Goal: Communication & Community: Answer question/provide support

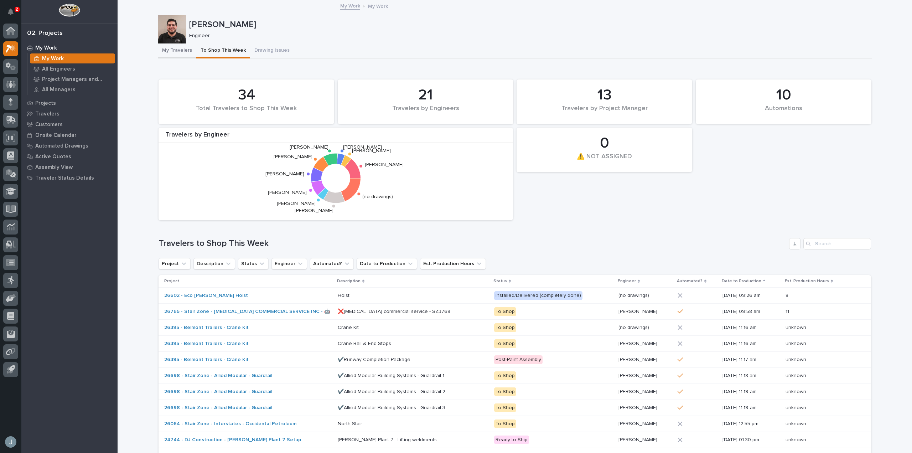
click at [167, 51] on button "My Travelers" at bounding box center [177, 50] width 38 height 15
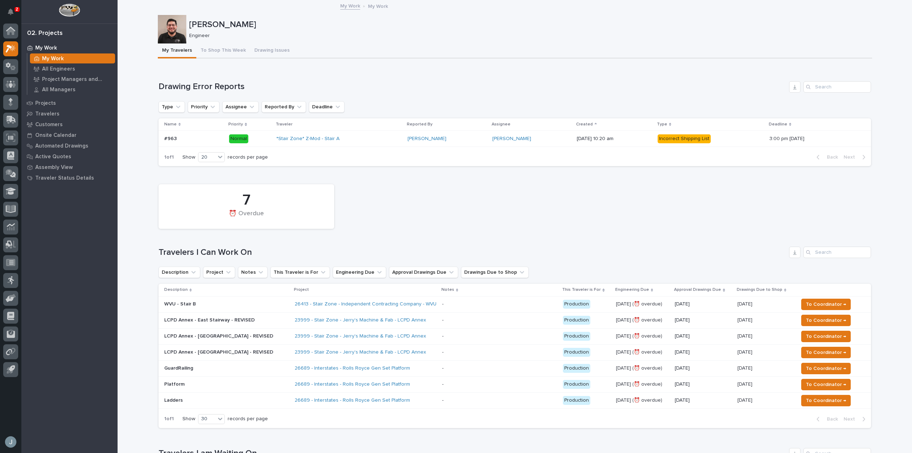
click at [408, 323] on div "23999 - Stair Zone - Jerry's Machine & Fab - LCPD Annex" at bounding box center [366, 320] width 142 height 12
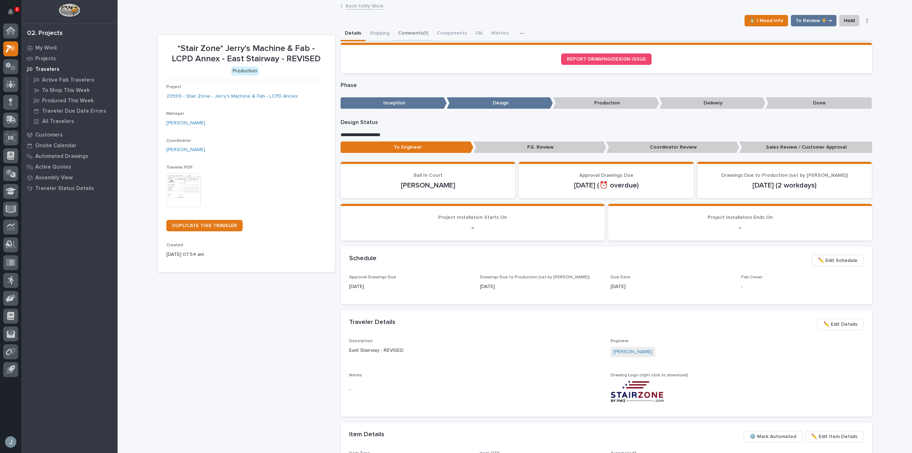
click at [403, 29] on button "Comments (1)" at bounding box center [413, 33] width 39 height 15
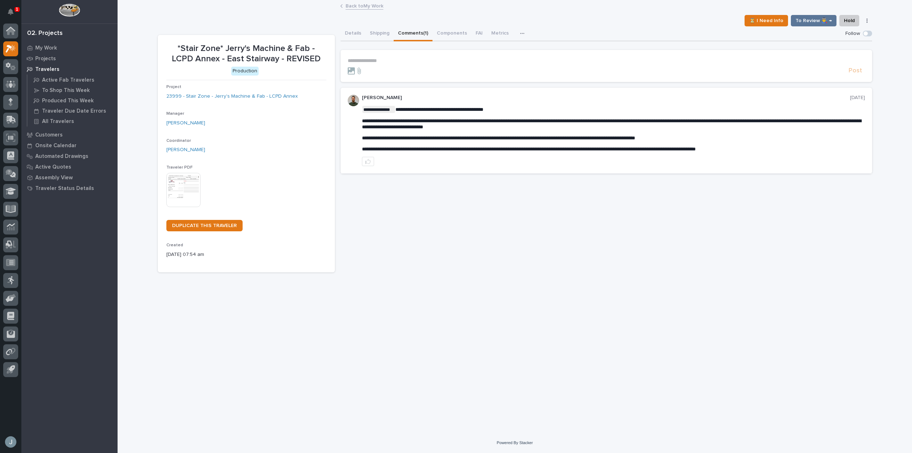
click at [407, 63] on p "**********" at bounding box center [607, 61] width 518 height 6
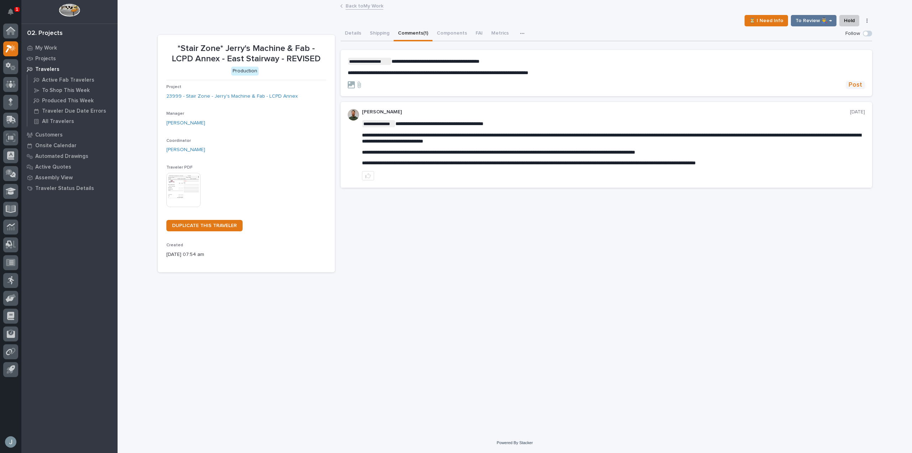
click at [863, 85] on button "Post" at bounding box center [855, 85] width 19 height 8
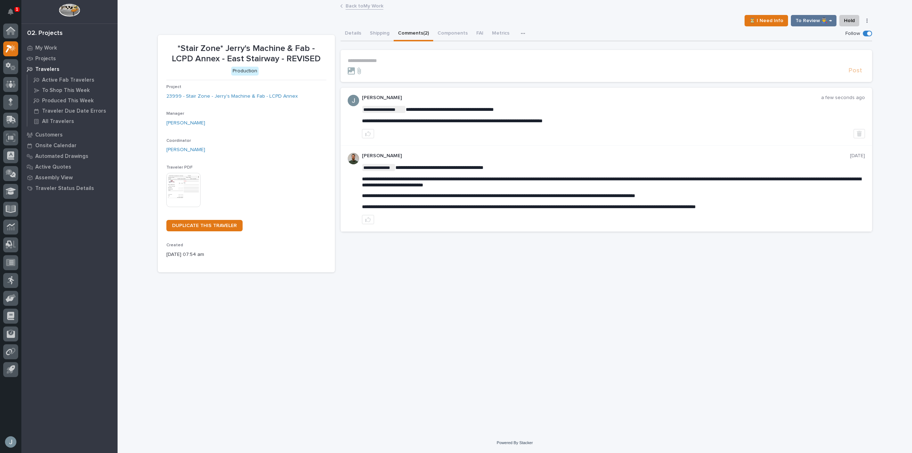
click at [45, 69] on p "Travelers" at bounding box center [47, 69] width 24 height 6
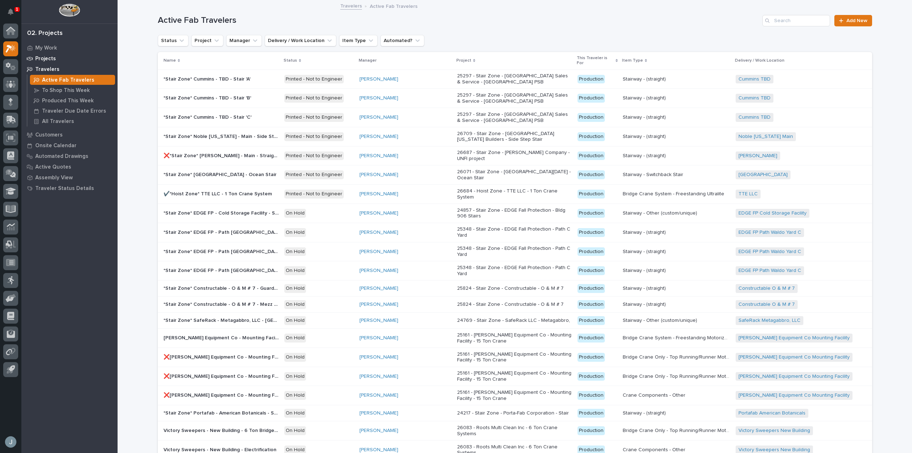
click at [46, 60] on p "Projects" at bounding box center [45, 59] width 21 height 6
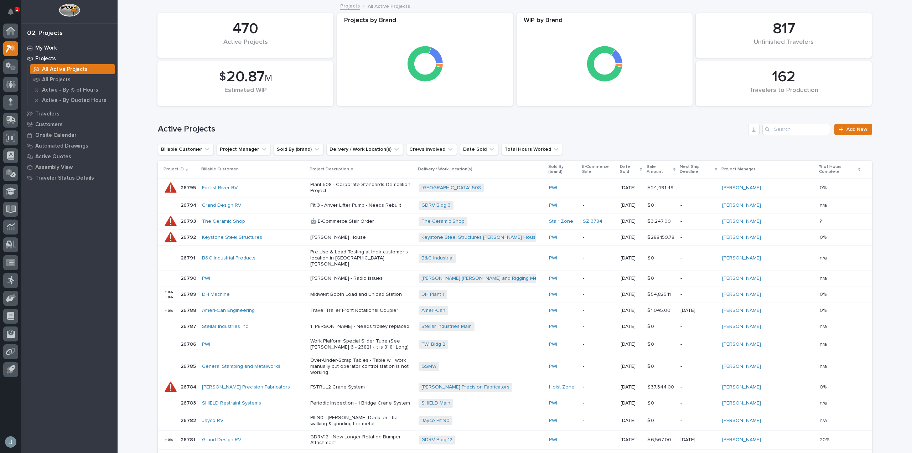
click at [44, 47] on p "My Work" at bounding box center [46, 48] width 22 height 6
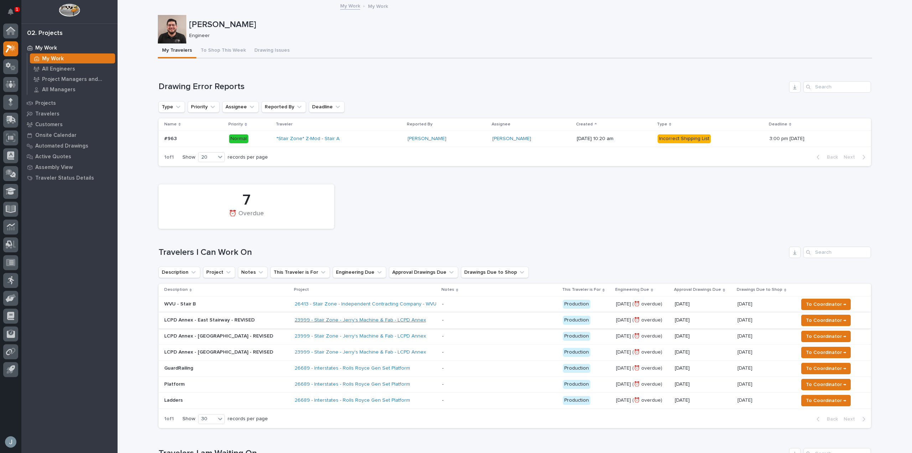
click at [365, 319] on link "23999 - Stair Zone - Jerry's Machine & Fab - LCPD Annex" at bounding box center [361, 320] width 132 height 6
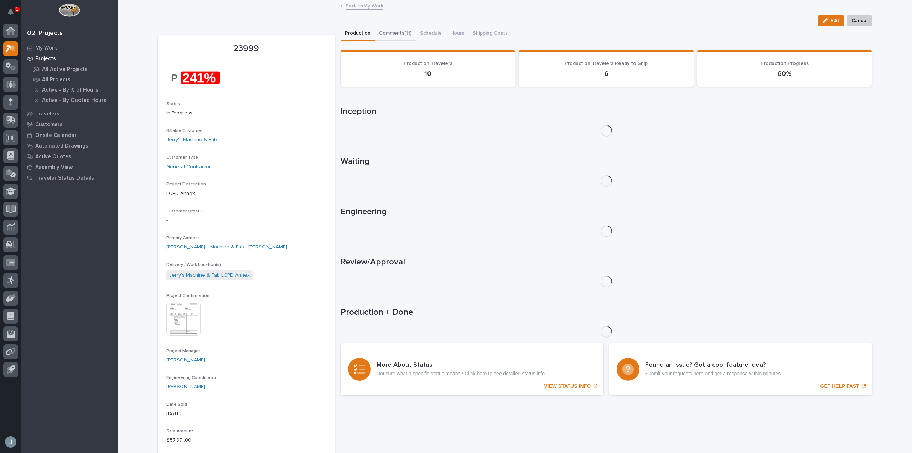
click at [400, 31] on button "Comments (11)" at bounding box center [395, 33] width 41 height 15
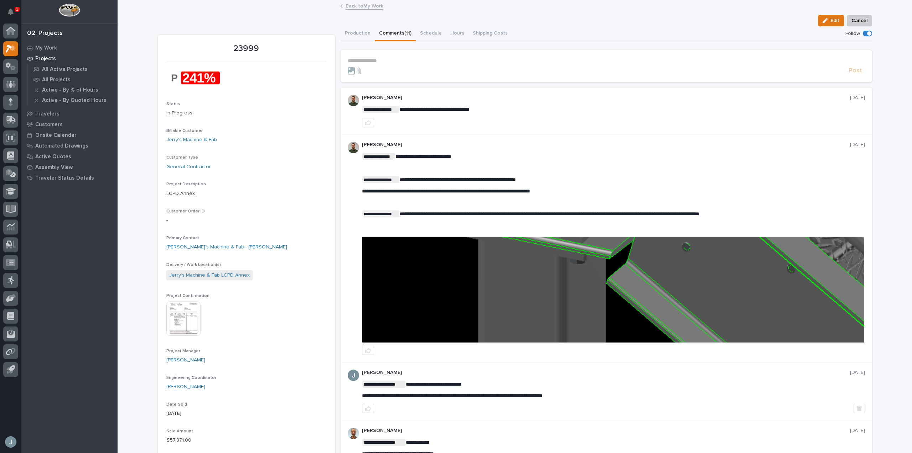
click at [399, 58] on p "**********" at bounding box center [607, 61] width 518 height 6
click at [48, 50] on p "My Work" at bounding box center [46, 48] width 22 height 6
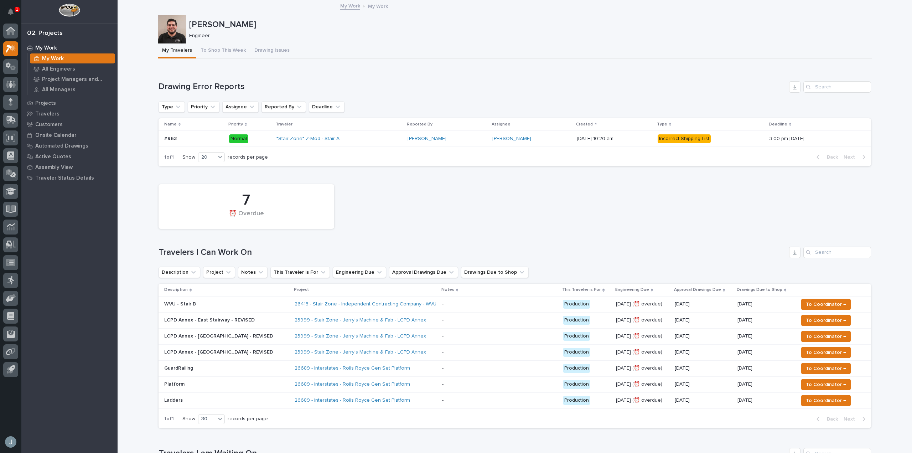
click at [424, 333] on div "23999 - Stair Zone - Jerry's Machine & Fab - LCPD Annex" at bounding box center [366, 336] width 142 height 12
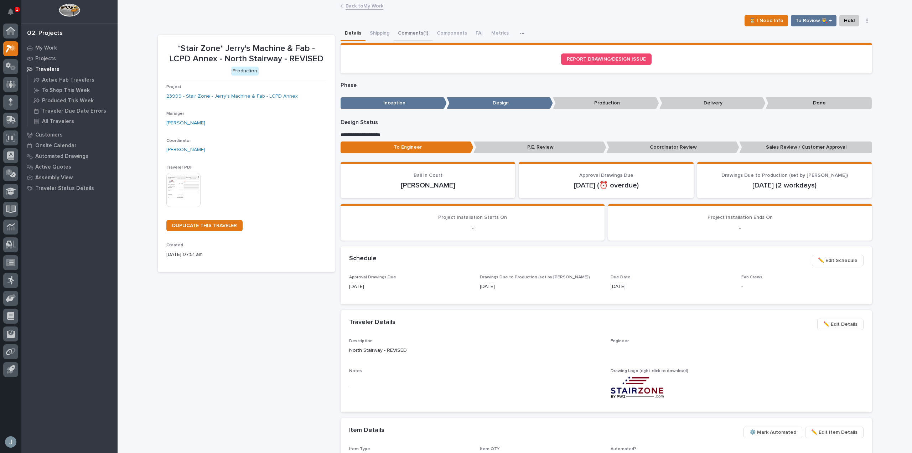
click at [411, 35] on button "Comments (1)" at bounding box center [413, 33] width 39 height 15
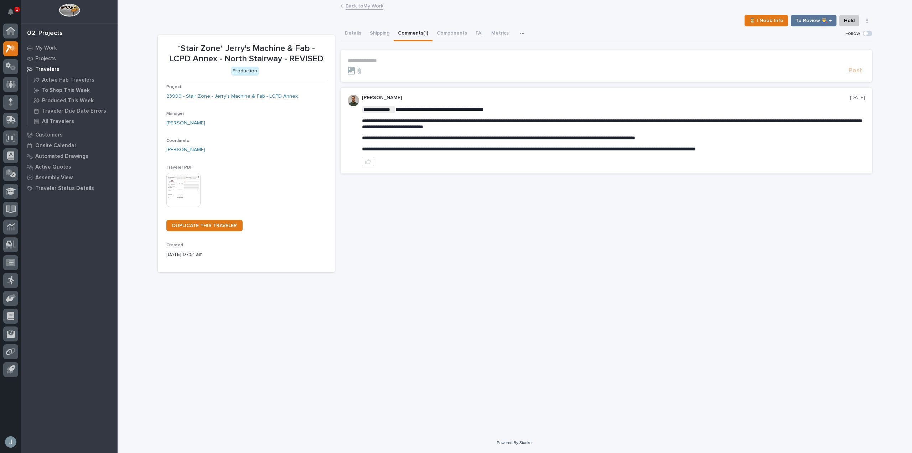
click at [395, 61] on p "**********" at bounding box center [607, 61] width 518 height 6
click at [39, 69] on p "Travelers" at bounding box center [47, 69] width 24 height 6
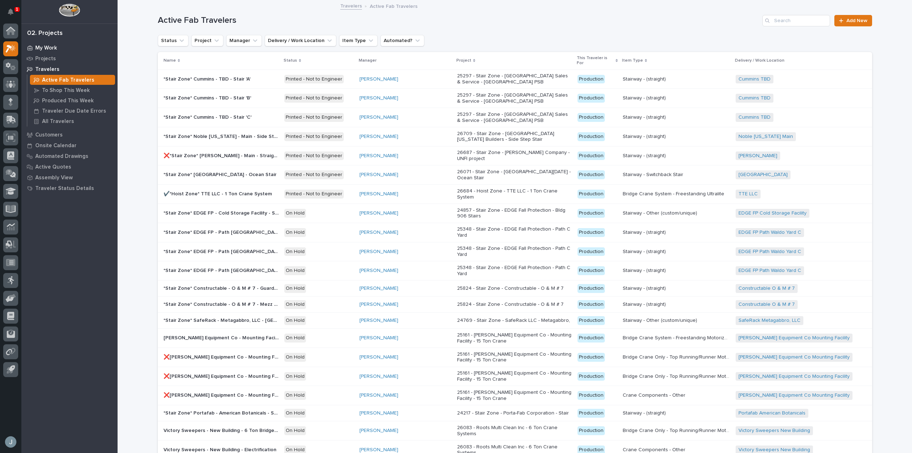
click at [39, 45] on p "My Work" at bounding box center [46, 48] width 22 height 6
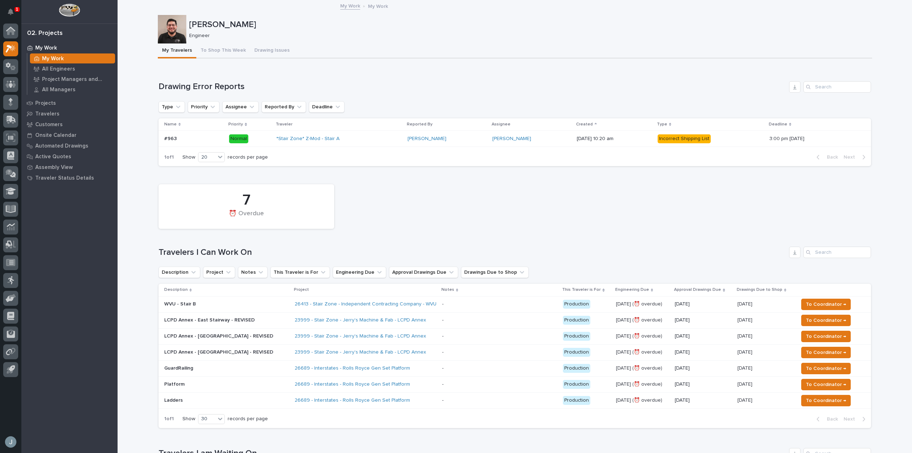
click at [409, 321] on div "23999 - Stair Zone - Jerry's Machine & Fab - LCPD Annex" at bounding box center [366, 320] width 142 height 12
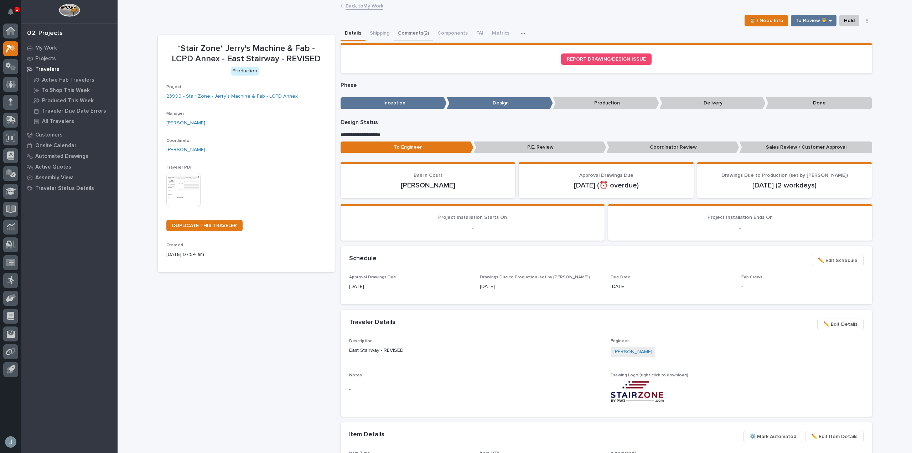
click at [418, 33] on button "Comments (2)" at bounding box center [414, 33] width 40 height 15
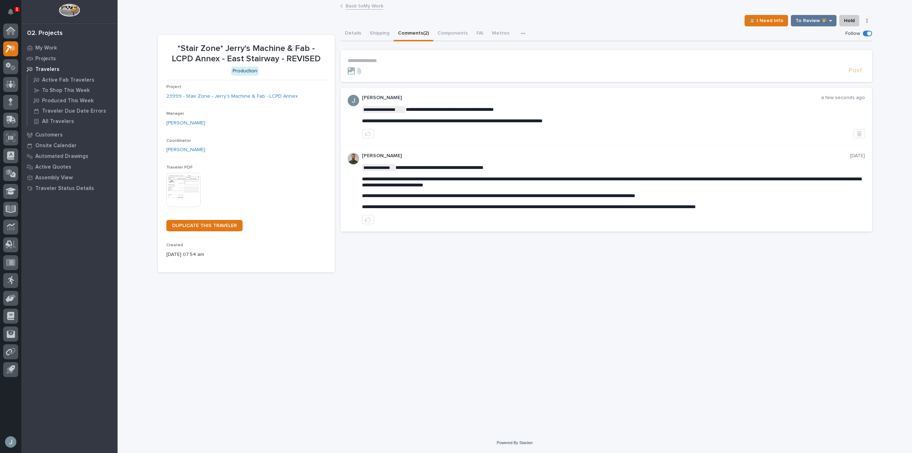
drag, startPoint x: 603, startPoint y: 122, endPoint x: 387, endPoint y: 102, distance: 216.5
drag, startPoint x: 547, startPoint y: 125, endPoint x: 569, endPoint y: 123, distance: 21.8
click at [548, 125] on div "**********" at bounding box center [613, 116] width 503 height 43
drag, startPoint x: 601, startPoint y: 120, endPoint x: 365, endPoint y: 105, distance: 236.5
click at [365, 105] on div "**********" at bounding box center [613, 116] width 503 height 43
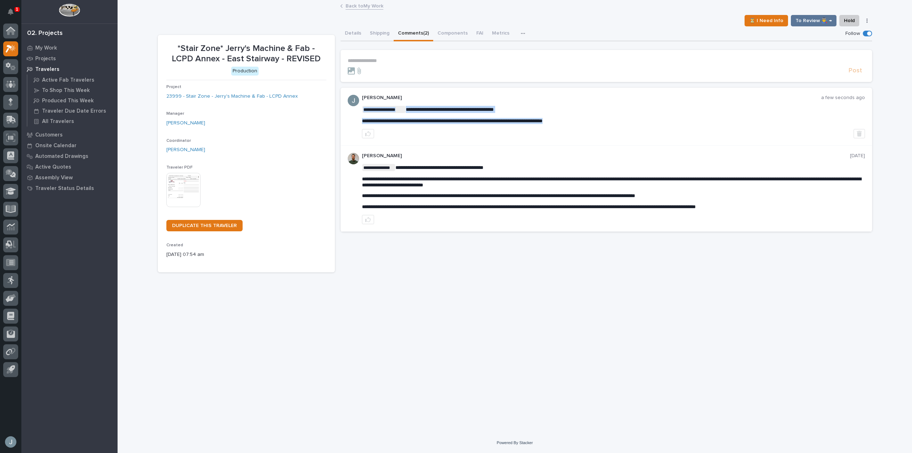
copy div "**********"
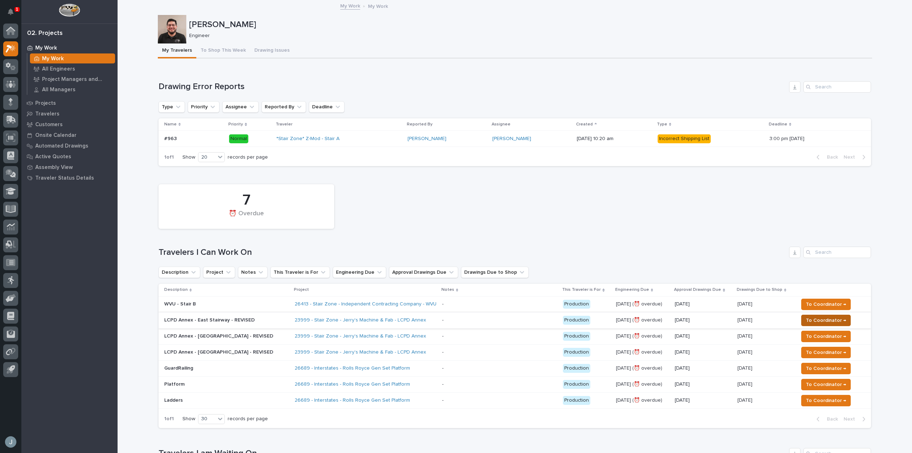
click at [814, 320] on span "To Coordinator →" at bounding box center [826, 320] width 40 height 9
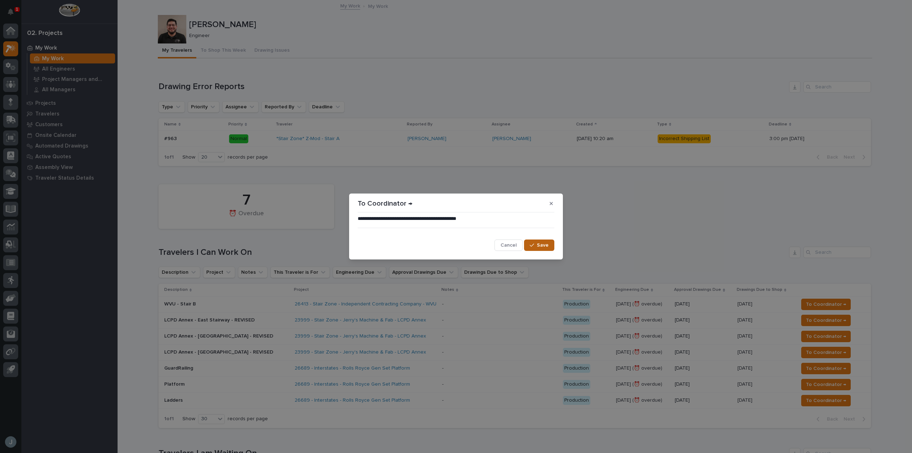
click at [545, 245] on span "Save" at bounding box center [543, 245] width 12 height 6
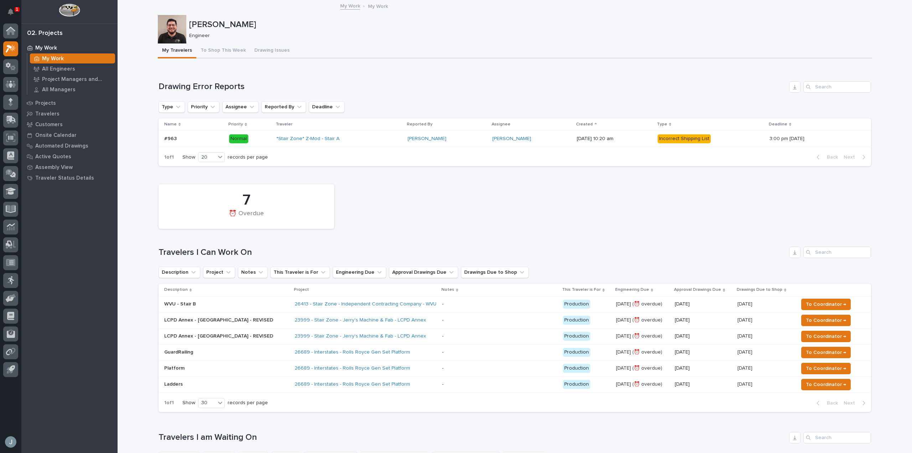
click at [412, 320] on div "23999 - Stair Zone - Jerry's Machine & Fab - LCPD Annex" at bounding box center [366, 320] width 142 height 12
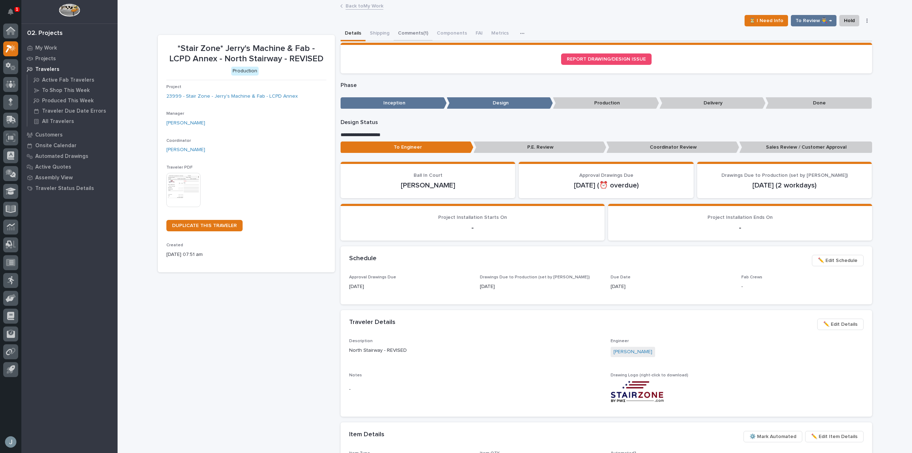
click at [413, 31] on button "Comments (1)" at bounding box center [413, 33] width 39 height 15
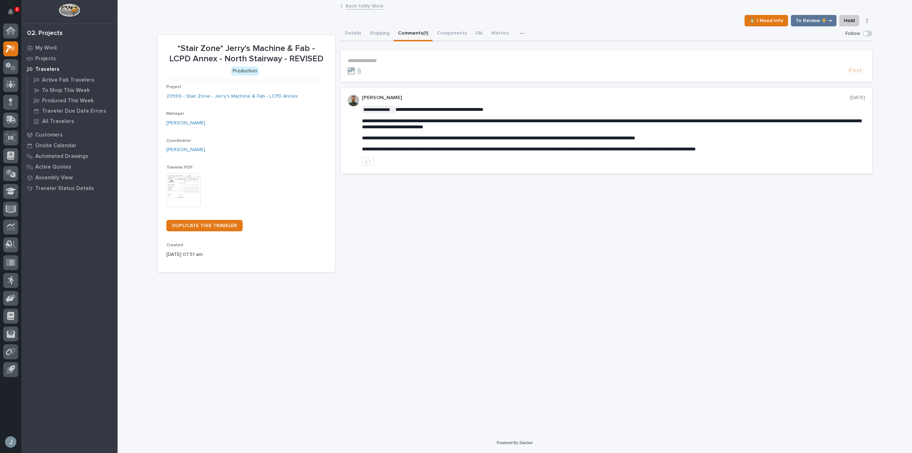
click at [400, 58] on p "**********" at bounding box center [607, 61] width 518 height 6
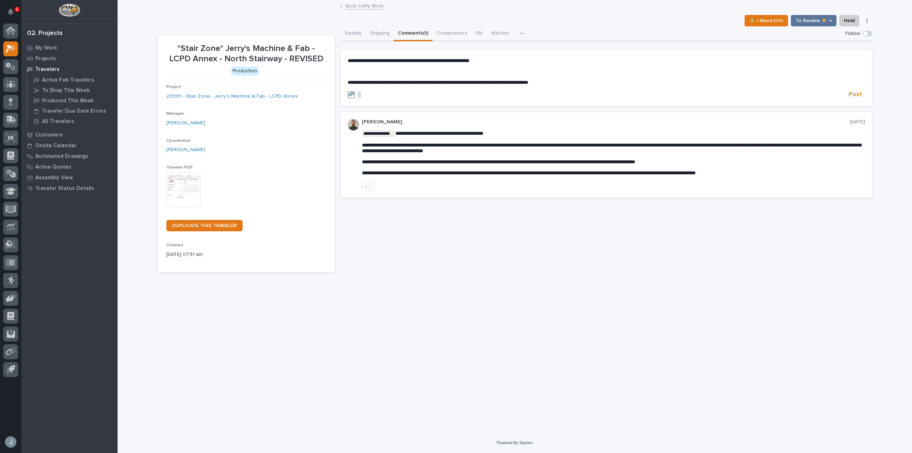
click at [437, 71] on p "﻿" at bounding box center [607, 72] width 518 height 6
click at [392, 58] on span "**********" at bounding box center [409, 60] width 122 height 5
click at [393, 59] on span "**********" at bounding box center [409, 60] width 122 height 5
drag, startPoint x: 393, startPoint y: 59, endPoint x: 354, endPoint y: 60, distance: 39.6
click at [354, 60] on span "**********" at bounding box center [409, 60] width 122 height 5
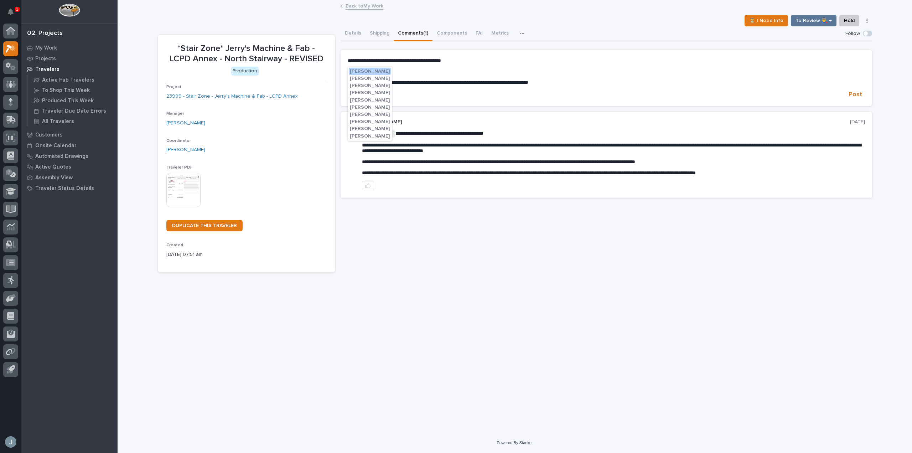
click at [362, 76] on button "[PERSON_NAME]" at bounding box center [370, 78] width 42 height 7
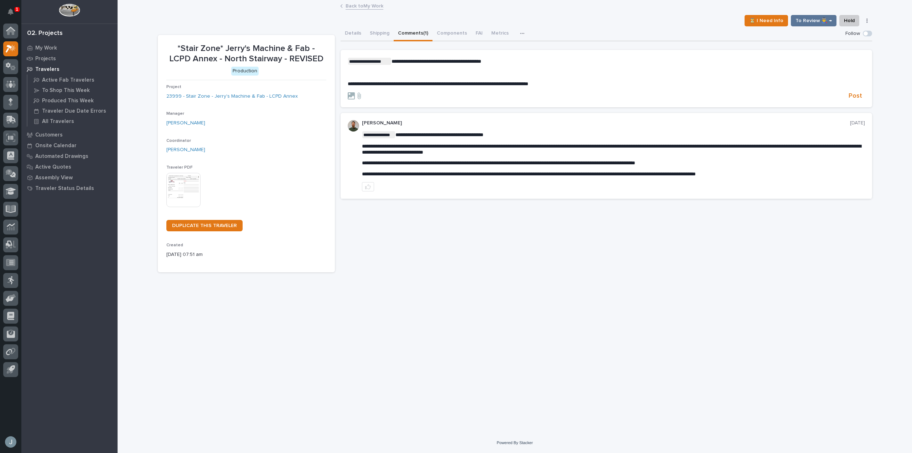
click at [462, 72] on p "﻿" at bounding box center [607, 73] width 518 height 6
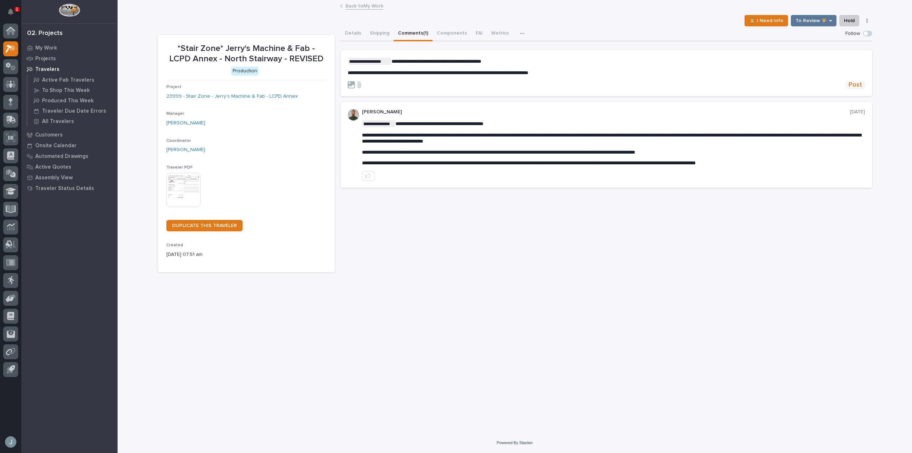
click at [854, 85] on span "Post" at bounding box center [856, 85] width 14 height 8
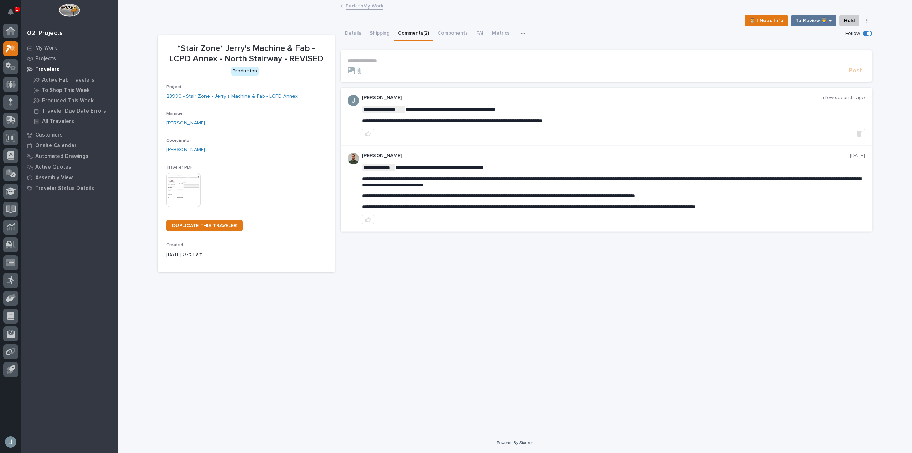
click at [50, 67] on p "Travelers" at bounding box center [47, 69] width 24 height 6
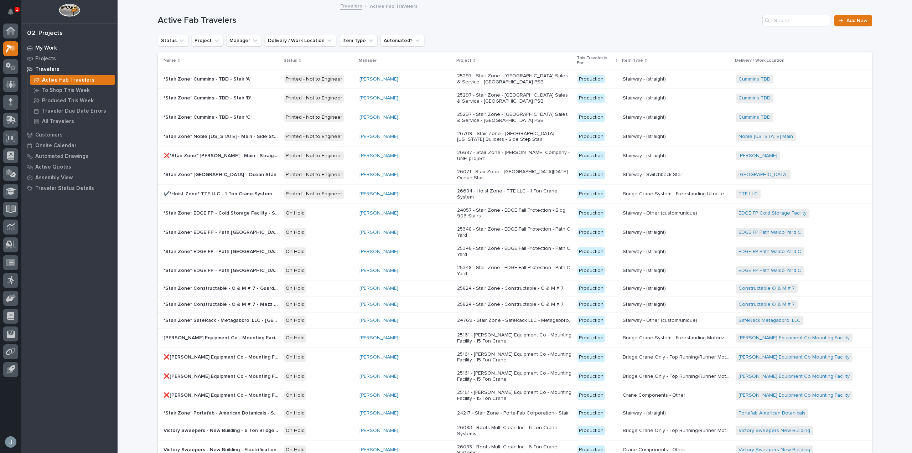
click at [46, 48] on p "My Work" at bounding box center [46, 48] width 22 height 6
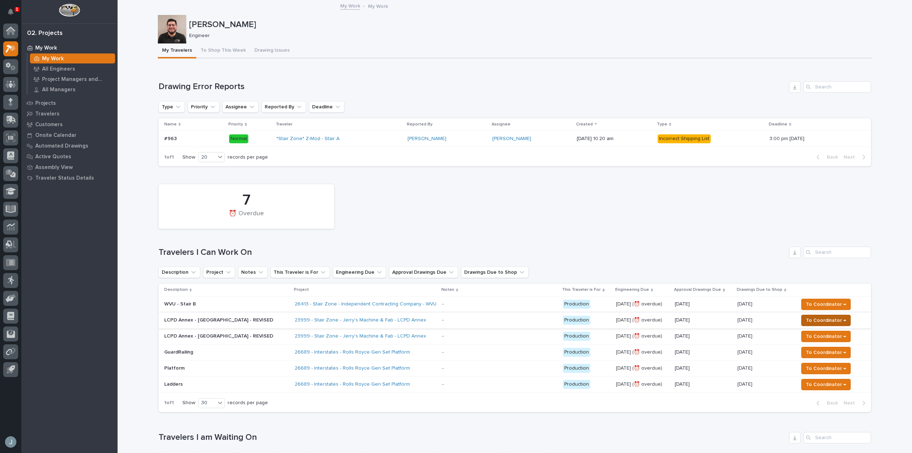
click at [813, 321] on span "To Coordinator →" at bounding box center [826, 320] width 40 height 9
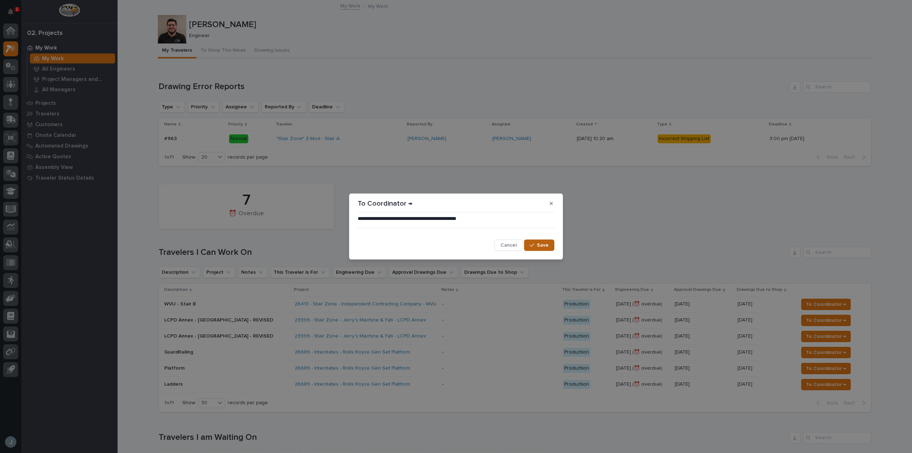
click at [544, 247] on span "Save" at bounding box center [543, 245] width 12 height 6
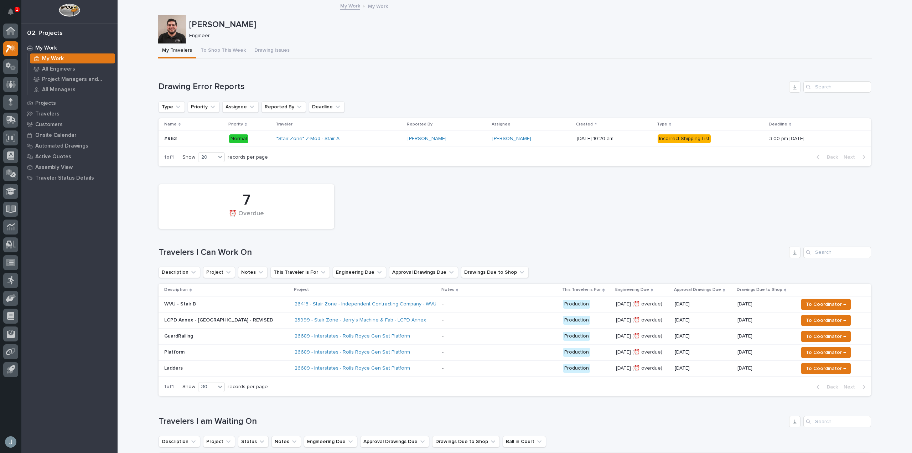
click at [412, 320] on div "23999 - Stair Zone - Jerry's Machine & Fab - LCPD Annex" at bounding box center [366, 320] width 142 height 12
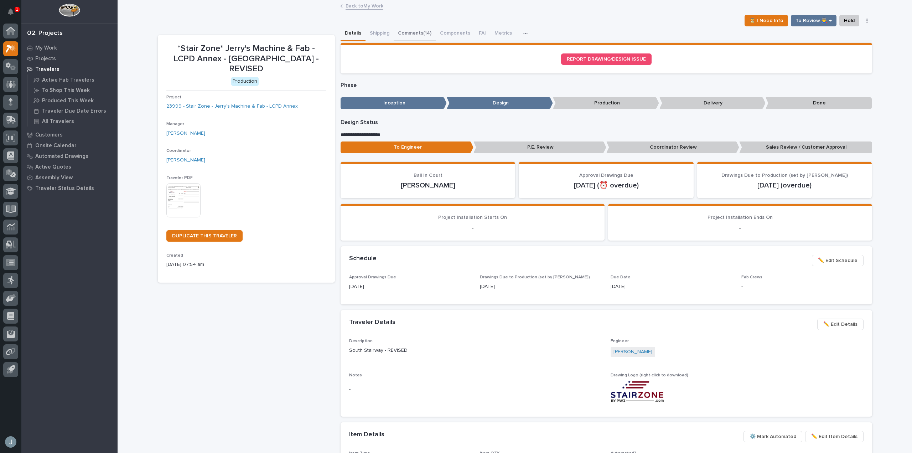
click at [412, 37] on button "Comments (14)" at bounding box center [415, 33] width 42 height 15
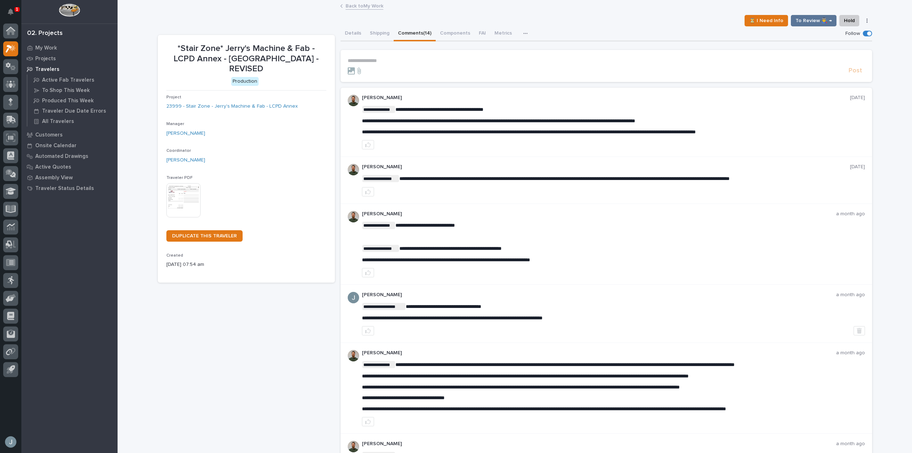
click at [410, 58] on p "**********" at bounding box center [607, 61] width 518 height 6
paste div
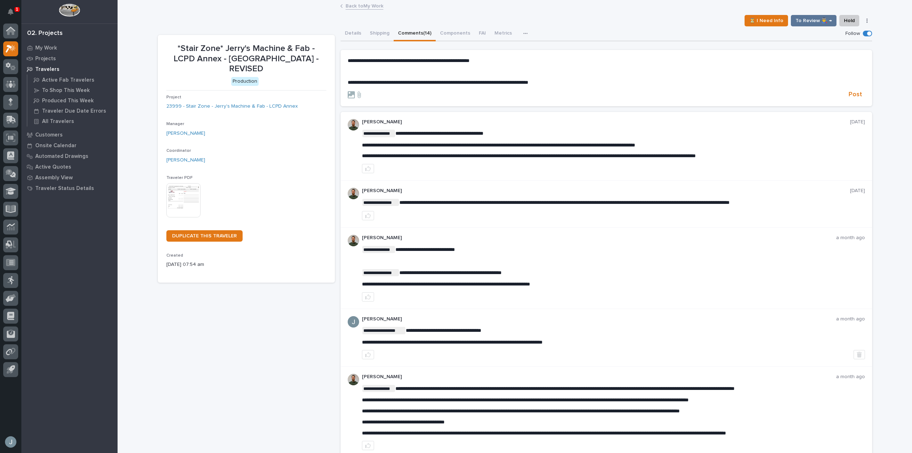
click at [391, 61] on span "**********" at bounding box center [409, 60] width 122 height 5
drag, startPoint x: 391, startPoint y: 61, endPoint x: 351, endPoint y: 62, distance: 39.6
click at [351, 62] on span "**********" at bounding box center [410, 60] width 124 height 5
click at [363, 71] on span "[PERSON_NAME]" at bounding box center [367, 71] width 40 height 5
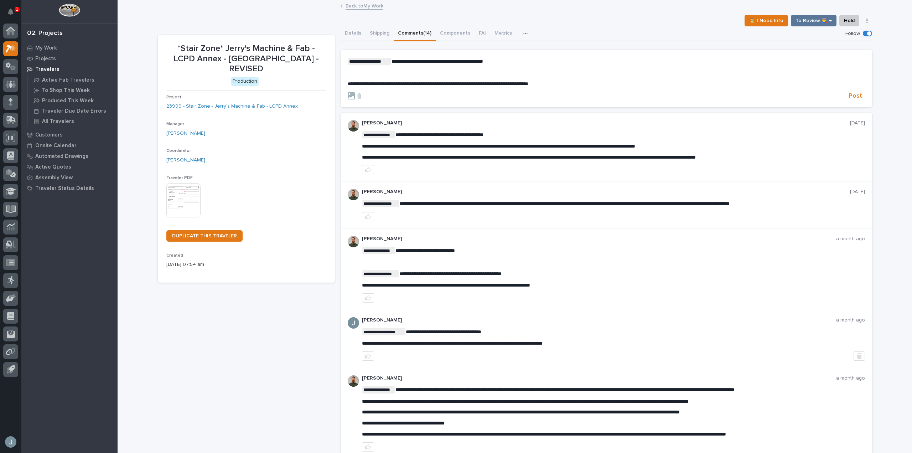
click at [356, 73] on p "﻿" at bounding box center [607, 73] width 518 height 6
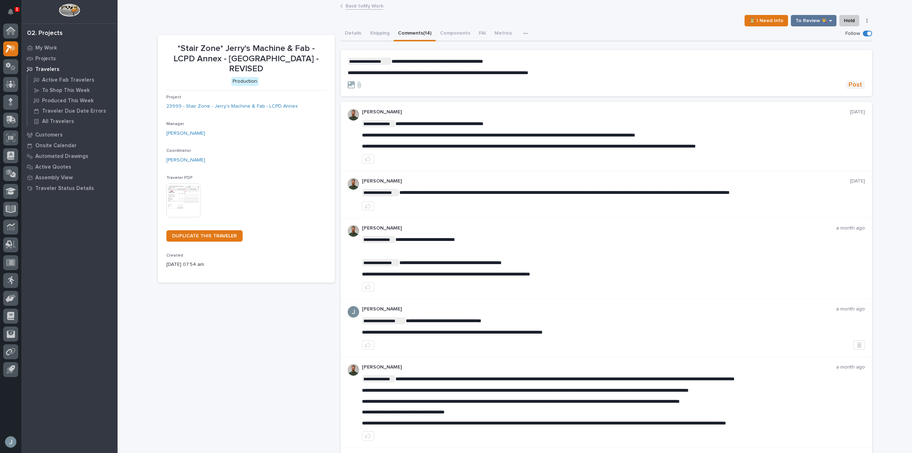
click at [850, 85] on span "Post" at bounding box center [856, 85] width 14 height 8
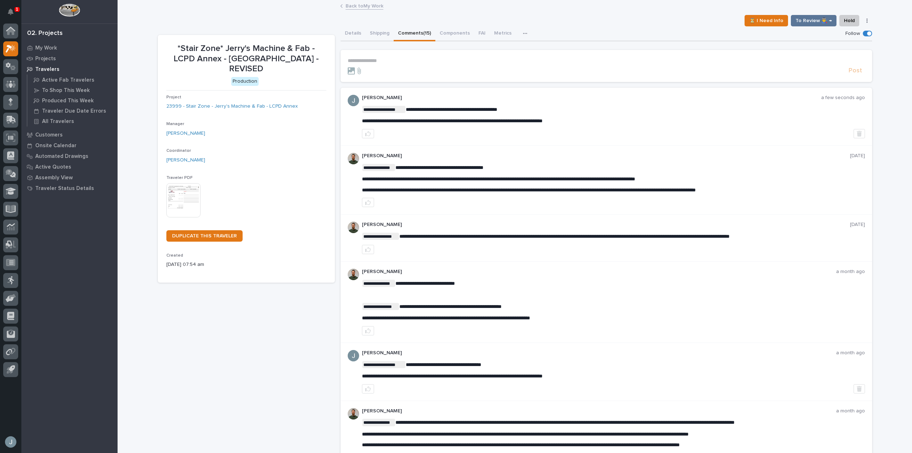
click at [50, 66] on p "Travelers" at bounding box center [47, 69] width 24 height 6
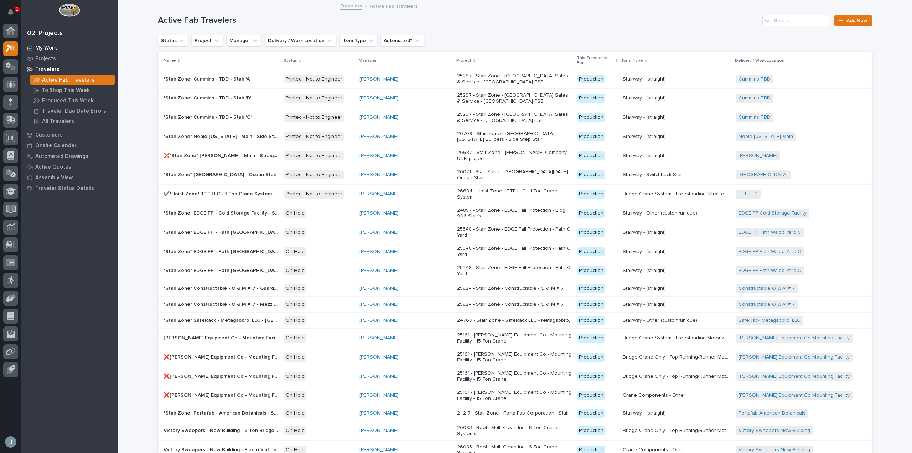
click at [48, 46] on p "My Work" at bounding box center [46, 48] width 22 height 6
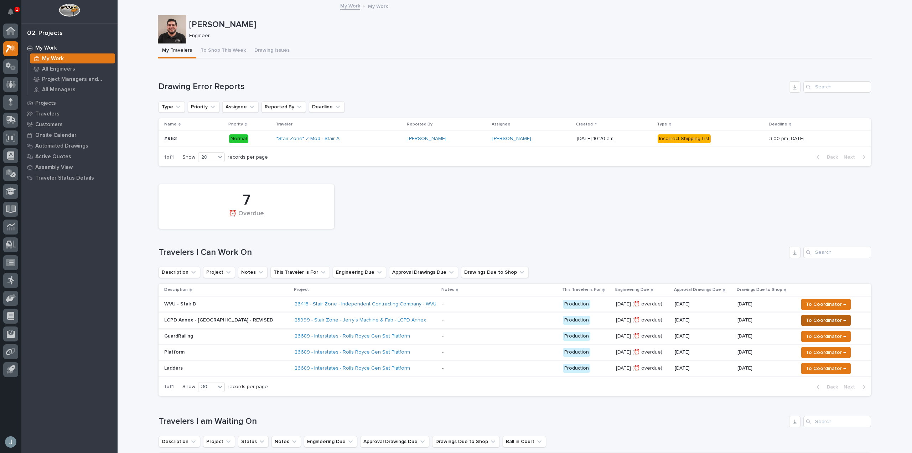
click at [818, 323] on span "To Coordinator →" at bounding box center [826, 320] width 40 height 9
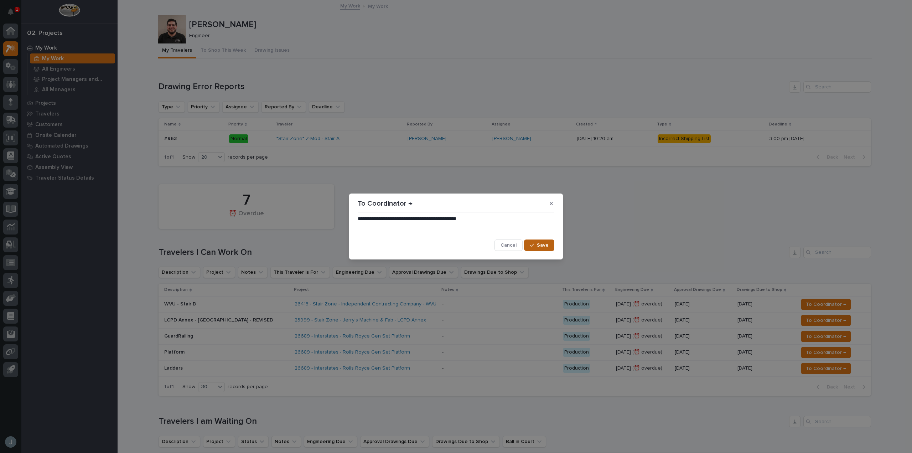
click at [545, 249] on button "Save" at bounding box center [539, 245] width 30 height 11
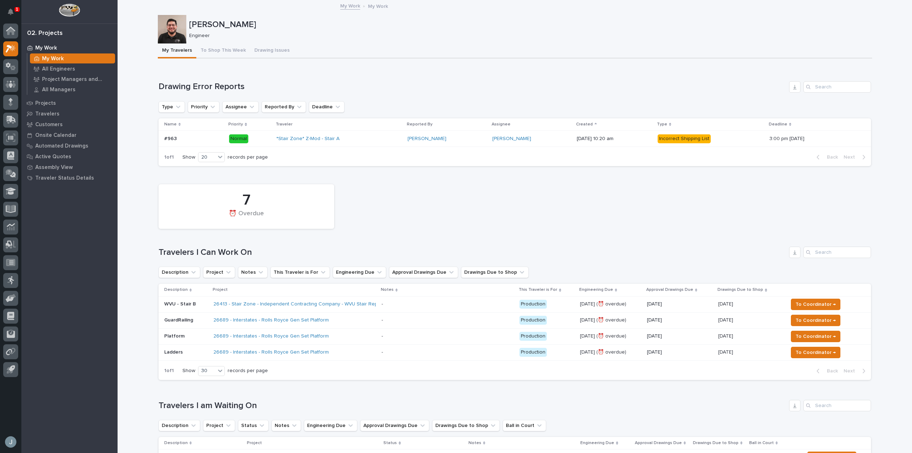
click at [411, 305] on p at bounding box center [444, 304] width 125 height 6
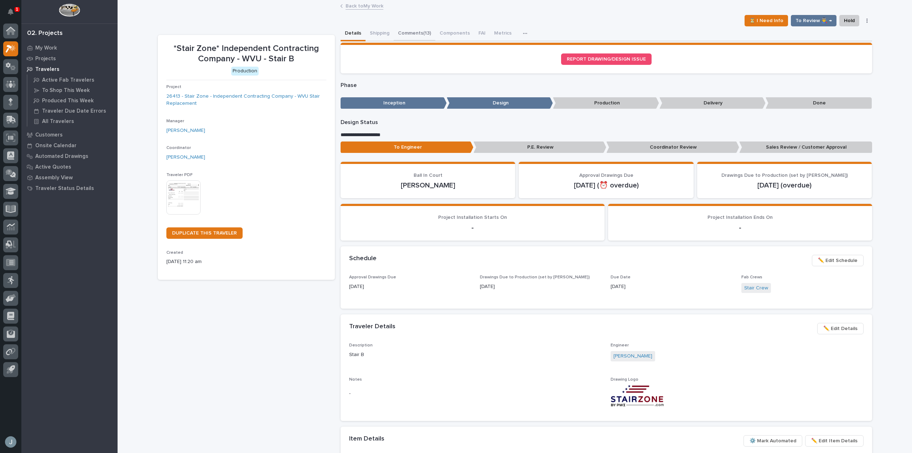
click at [415, 32] on button "Comments (13)" at bounding box center [415, 33] width 42 height 15
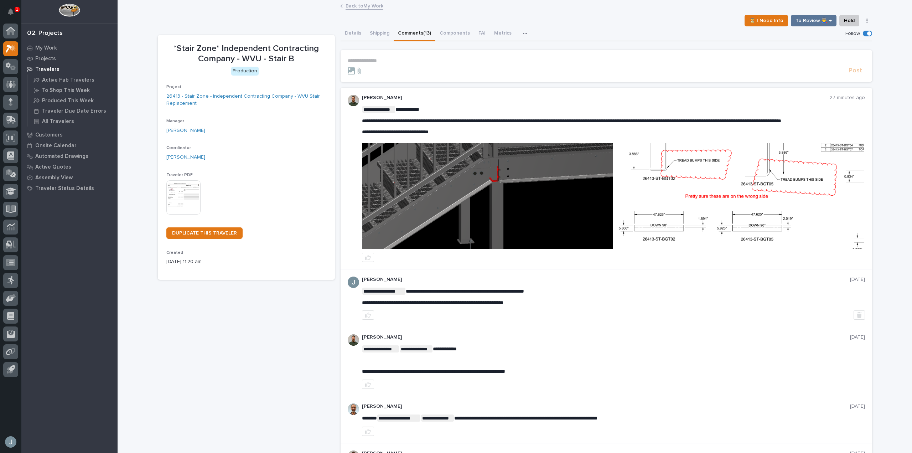
click at [519, 171] on img at bounding box center [487, 196] width 251 height 106
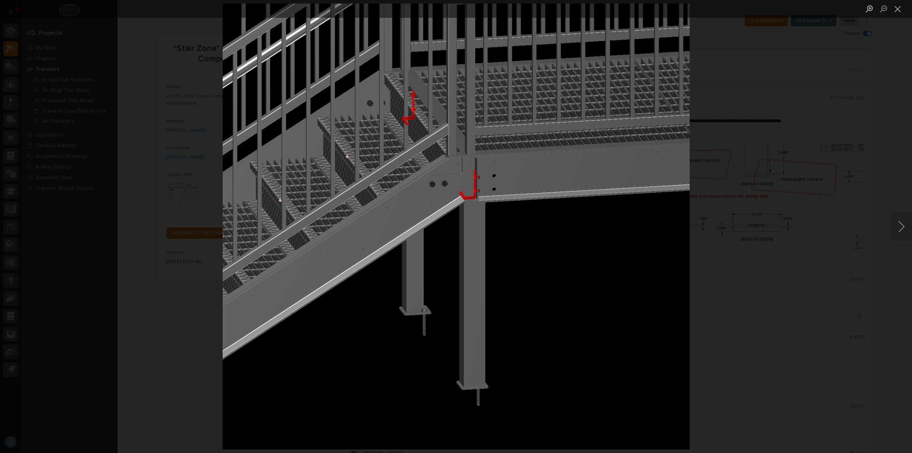
click at [522, 171] on img "Lightbox" at bounding box center [455, 227] width 467 height 446
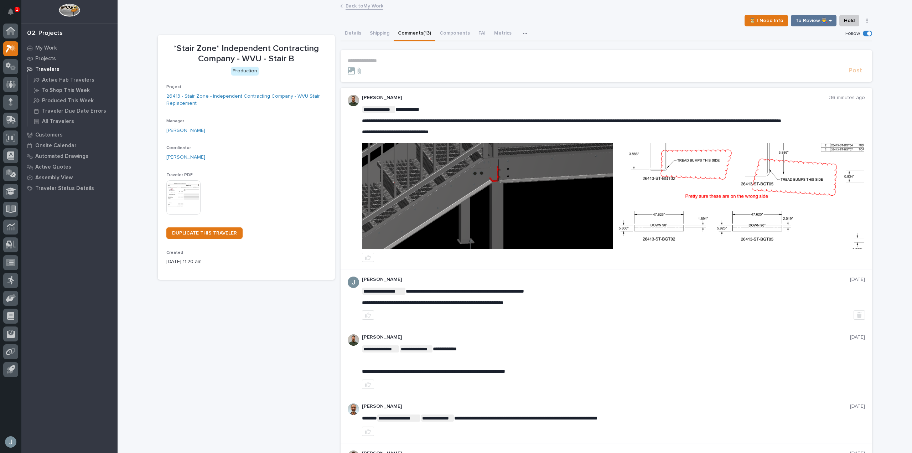
click at [365, 59] on p "**********" at bounding box center [607, 61] width 518 height 6
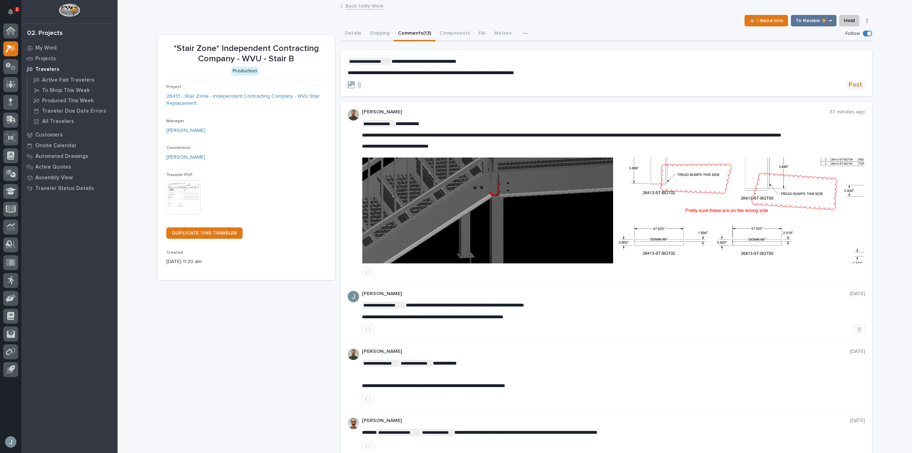
click at [849, 84] on span "Post" at bounding box center [856, 85] width 14 height 8
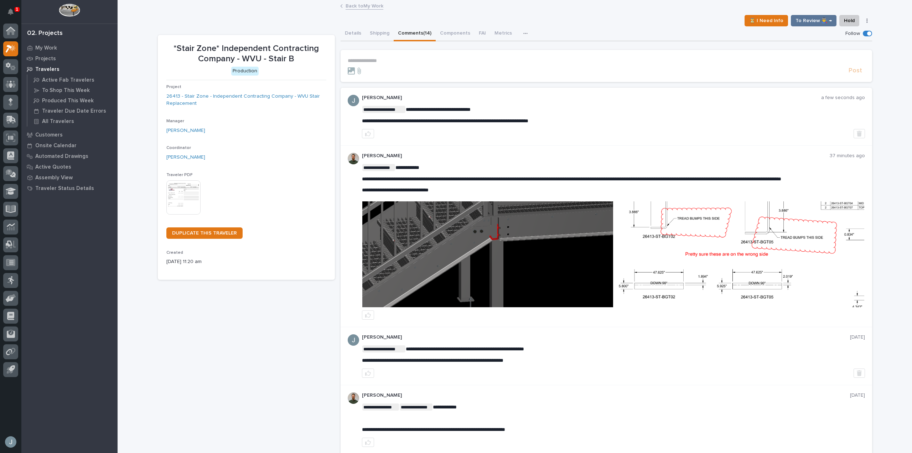
click at [50, 66] on p "Travelers" at bounding box center [47, 69] width 24 height 6
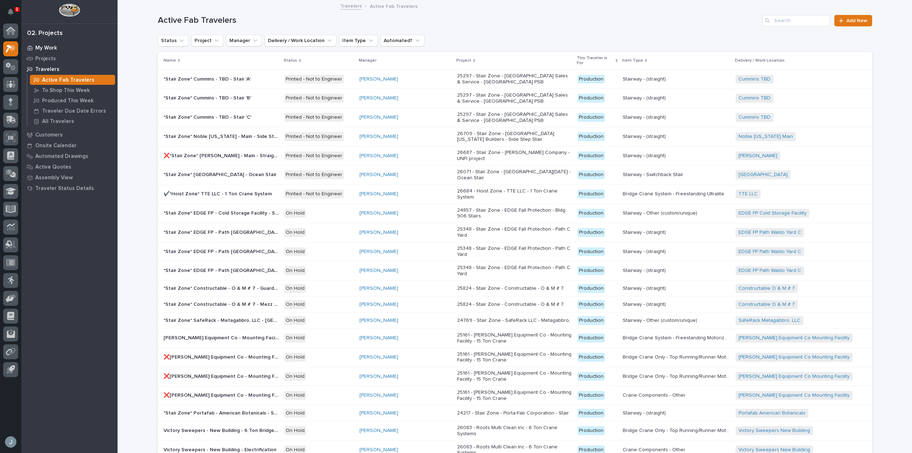
click at [41, 49] on p "My Work" at bounding box center [46, 48] width 22 height 6
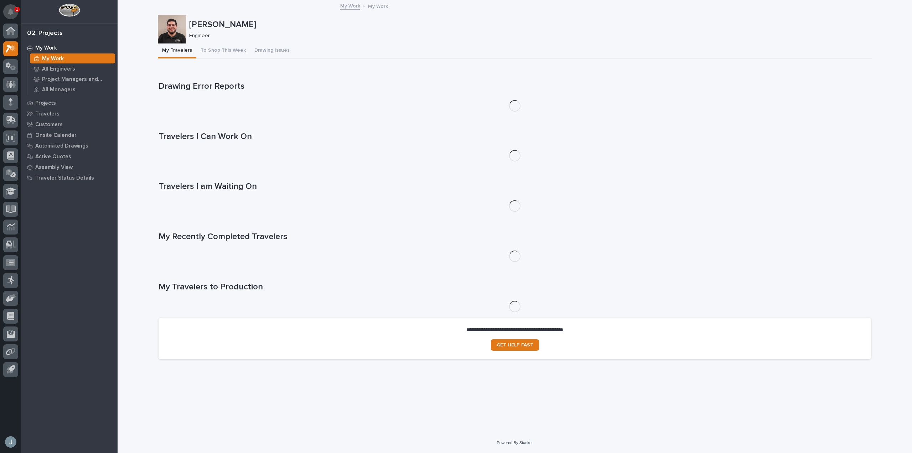
click at [11, 10] on icon "Notifications" at bounding box center [11, 12] width 6 height 6
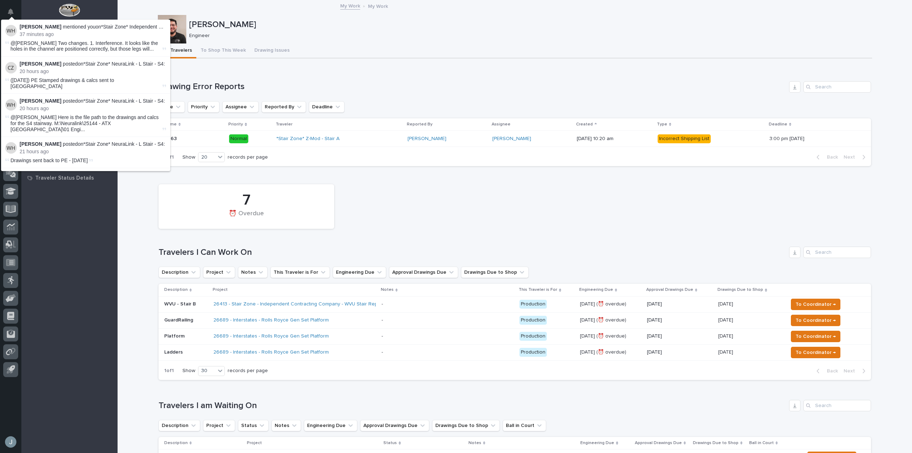
click at [11, 10] on icon "Notifications" at bounding box center [11, 12] width 6 height 6
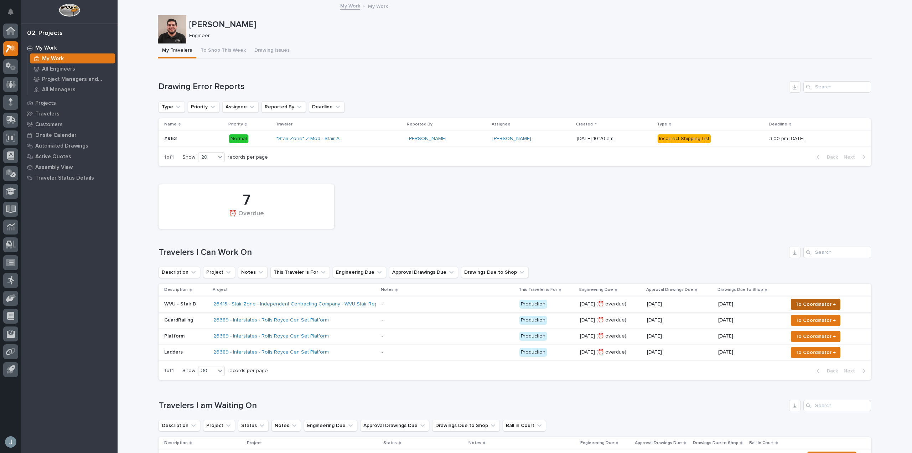
click at [802, 305] on span "To Coordinator →" at bounding box center [816, 304] width 40 height 9
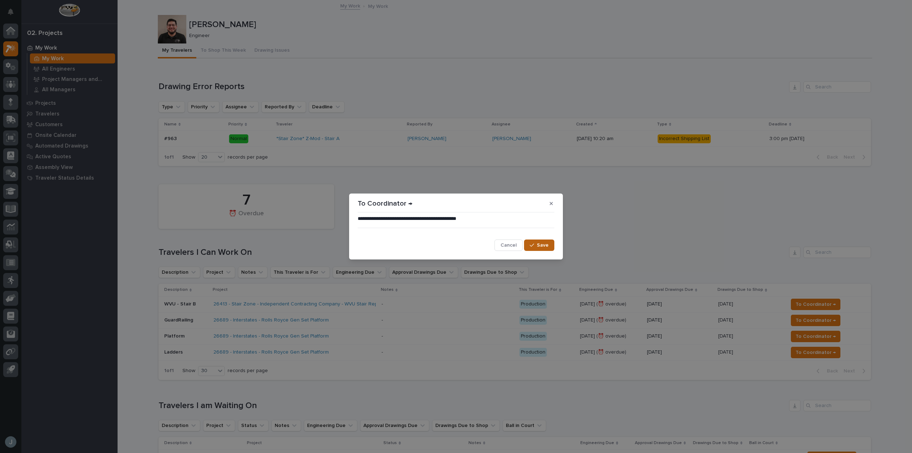
click at [535, 249] on button "Save" at bounding box center [539, 245] width 30 height 11
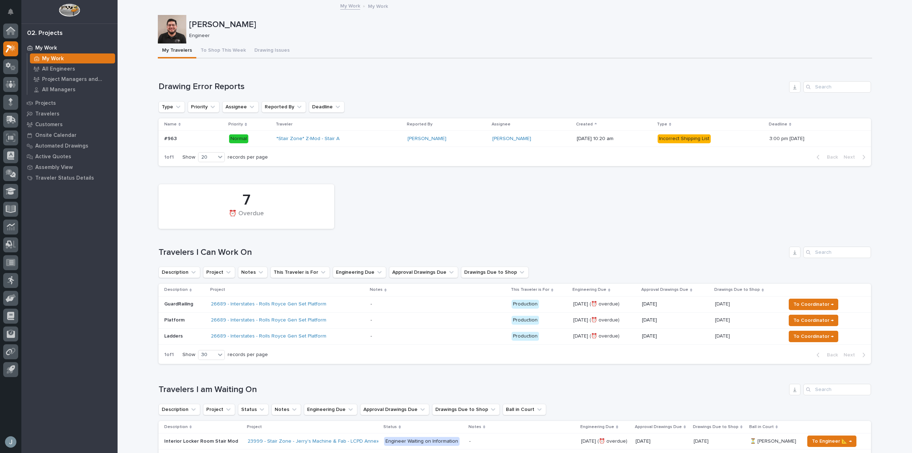
click at [376, 138] on div "*Stair Zone* Z-Mod - Stair A" at bounding box center [339, 139] width 125 height 6
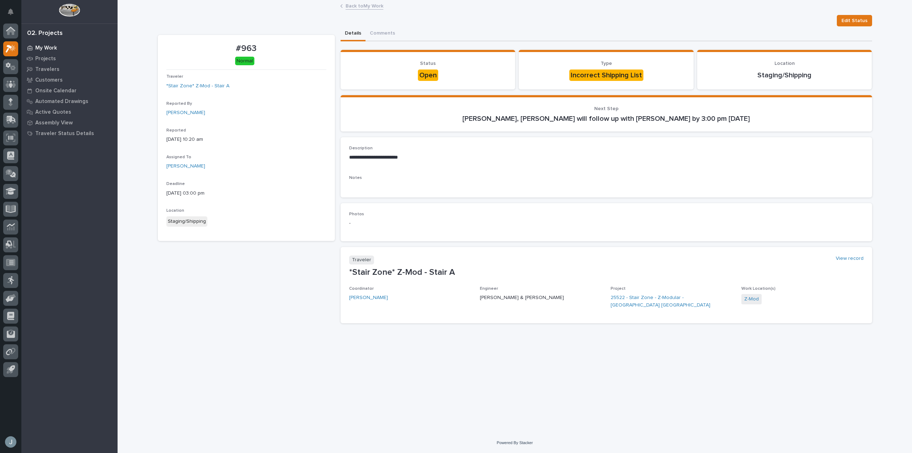
click at [54, 50] on p "My Work" at bounding box center [46, 48] width 22 height 6
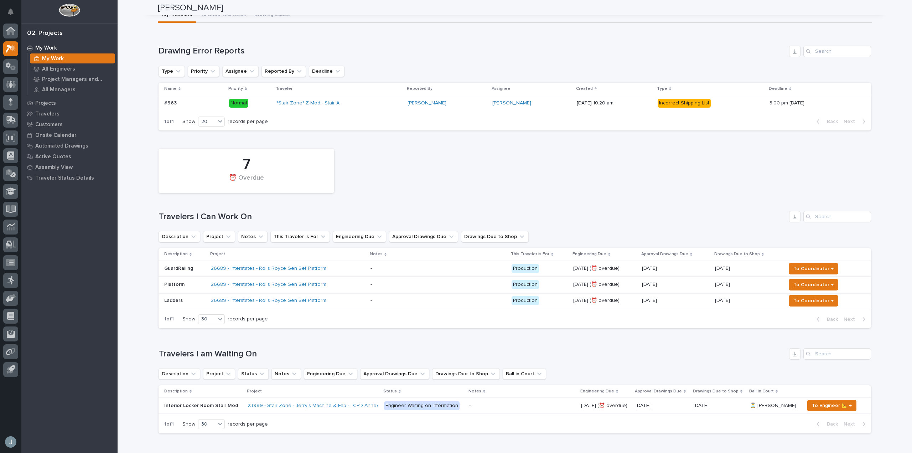
scroll to position [35, 0]
click at [336, 269] on div "26689 - Interstates - Rolls Royce Gen Set Platform" at bounding box center [288, 269] width 154 height 12
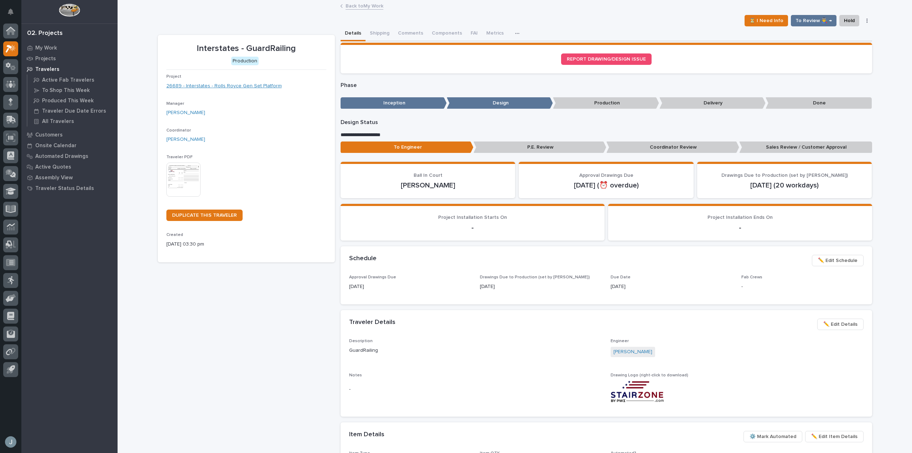
click at [256, 87] on link "26689 - Interstates - Rolls Royce Gen Set Platform" at bounding box center [223, 85] width 115 height 7
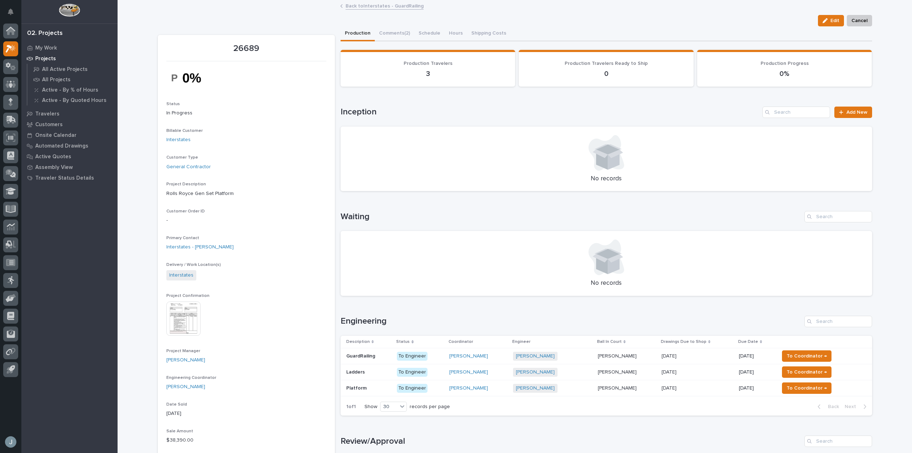
click at [585, 355] on div "[PERSON_NAME] + 0" at bounding box center [552, 356] width 79 height 9
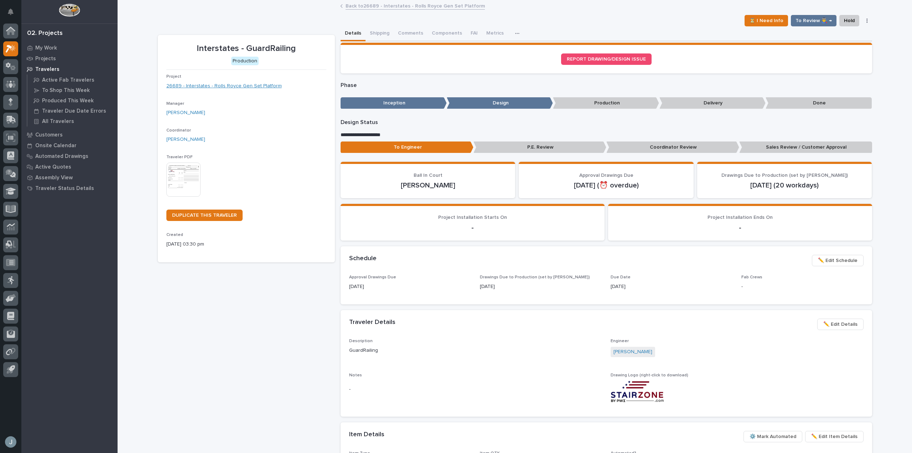
click at [241, 87] on link "26689 - Interstates - Rolls Royce Gen Set Platform" at bounding box center [223, 85] width 115 height 7
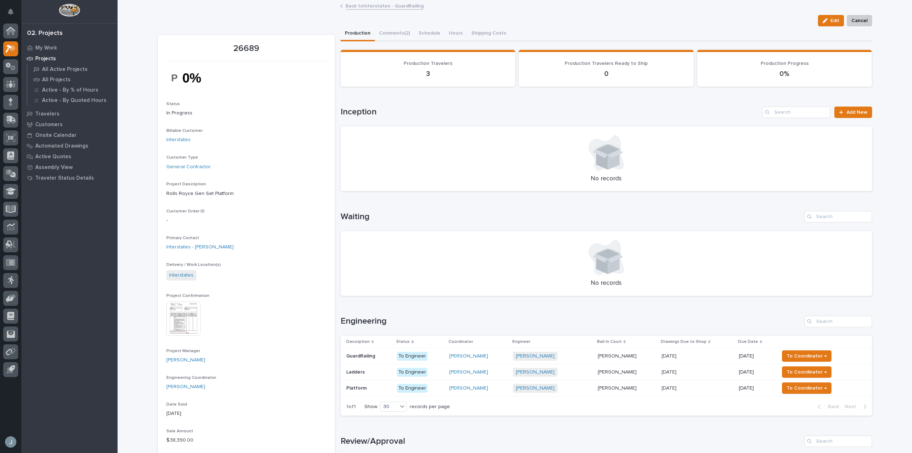
click at [437, 369] on p "To Engineer" at bounding box center [420, 372] width 46 height 9
click at [397, 384] on td "To Engineer" at bounding box center [420, 388] width 52 height 16
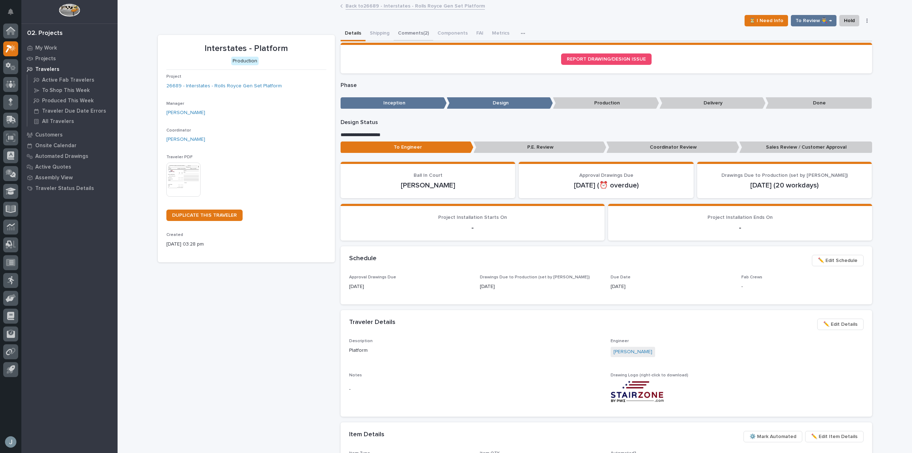
click at [418, 30] on button "Comments (2)" at bounding box center [414, 33] width 40 height 15
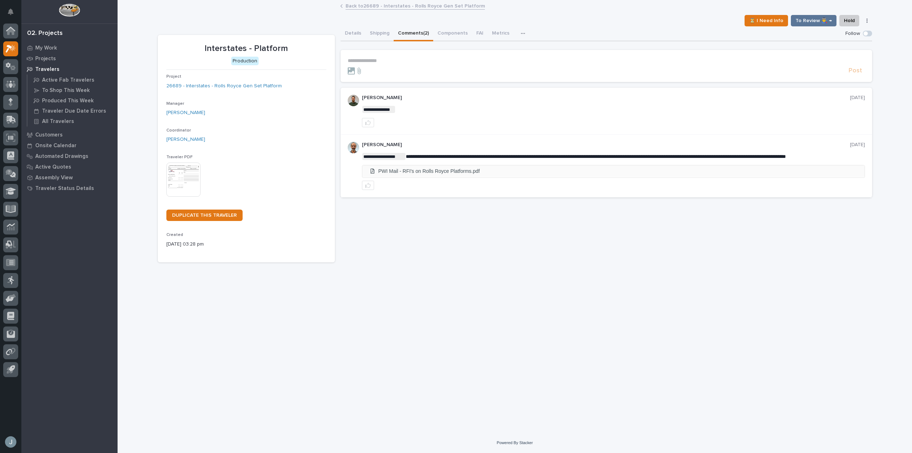
click at [480, 173] on li "PWI Mail - RFI's on Rolls Royce Platforms.pdf" at bounding box center [613, 171] width 503 height 12
click at [11, 64] on icon at bounding box center [11, 66] width 10 height 8
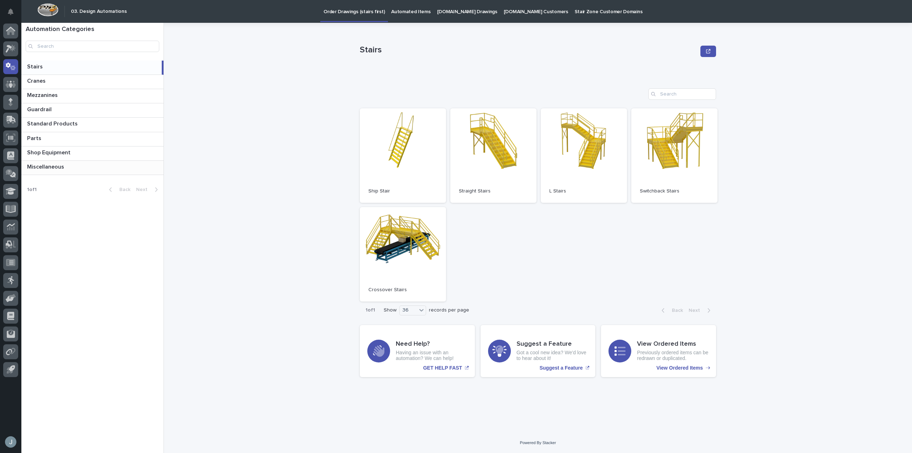
click at [58, 172] on div "Miscellaneous Miscellaneous" at bounding box center [92, 168] width 142 height 14
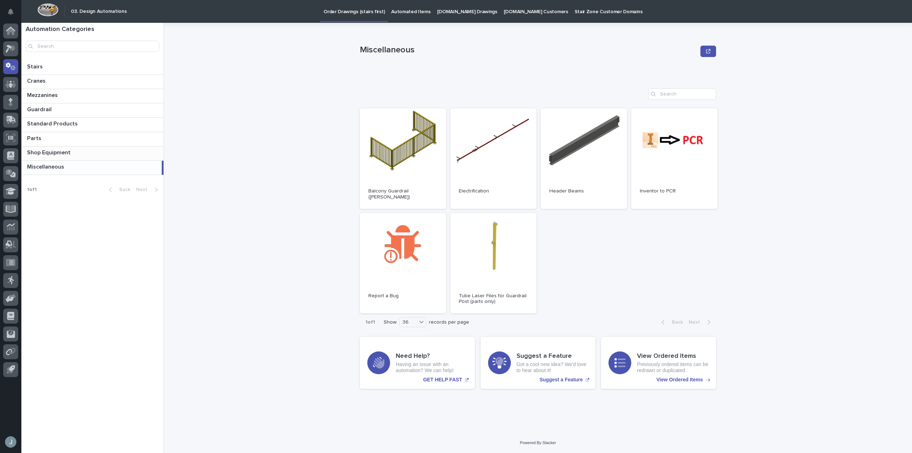
click at [61, 155] on p "Shop Equipment" at bounding box center [49, 152] width 45 height 8
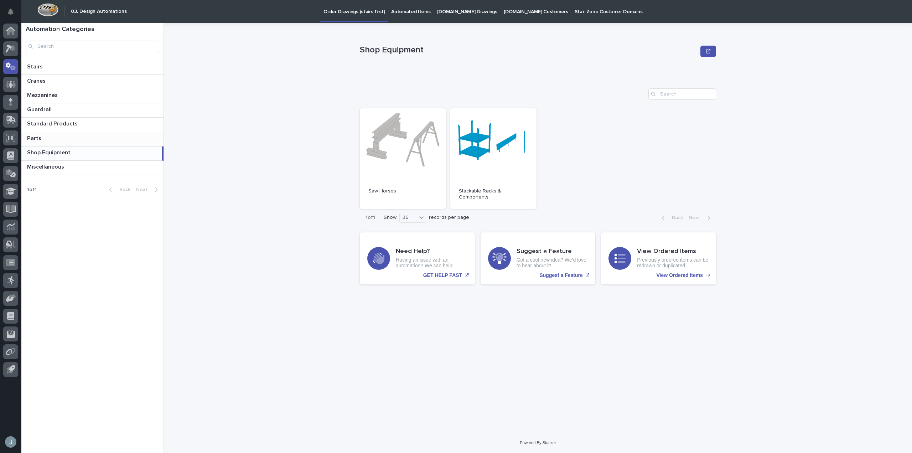
click at [36, 139] on p "Parts" at bounding box center [35, 138] width 16 height 8
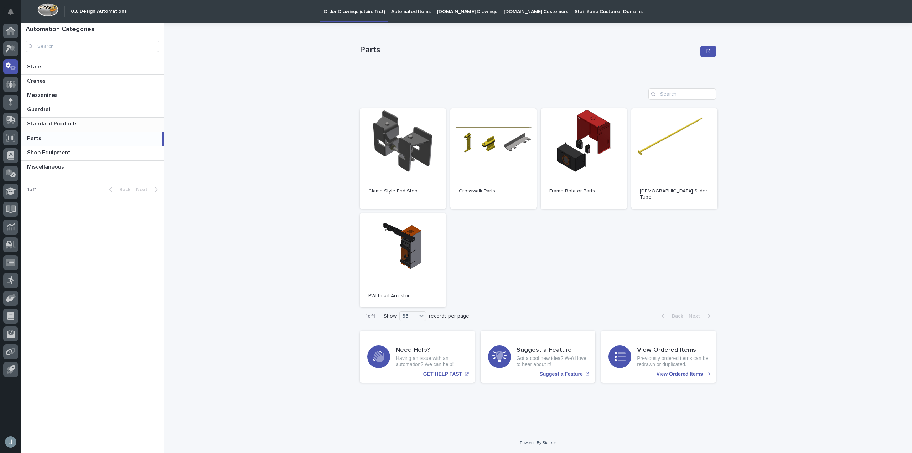
click at [39, 132] on div "Standard Products Standard Products" at bounding box center [92, 125] width 142 height 14
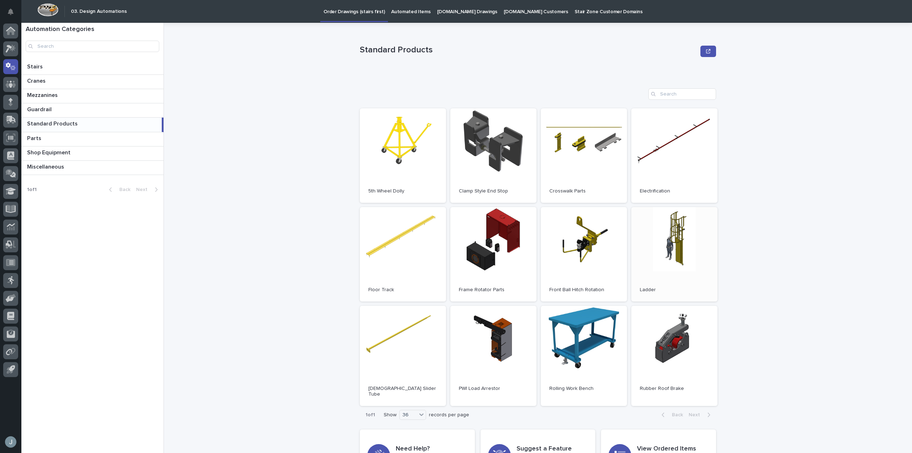
click at [685, 260] on link "Open" at bounding box center [675, 254] width 86 height 94
click at [79, 67] on p at bounding box center [94, 66] width 134 height 7
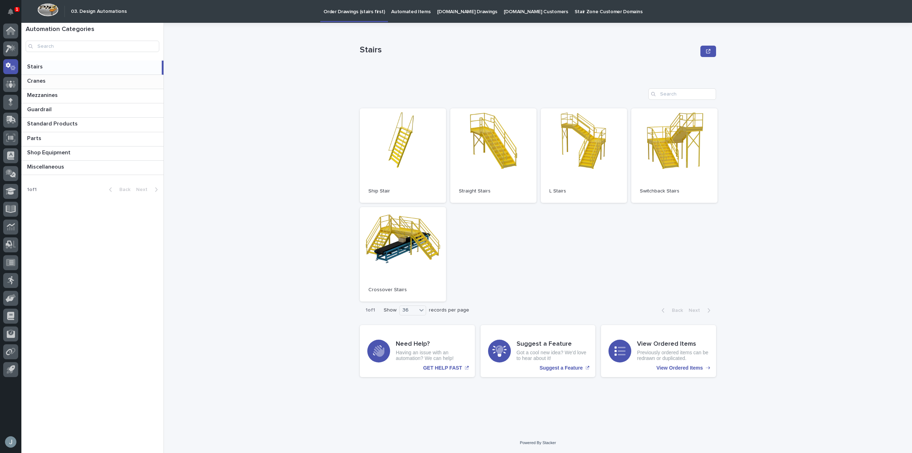
click at [69, 81] on p at bounding box center [94, 81] width 134 height 7
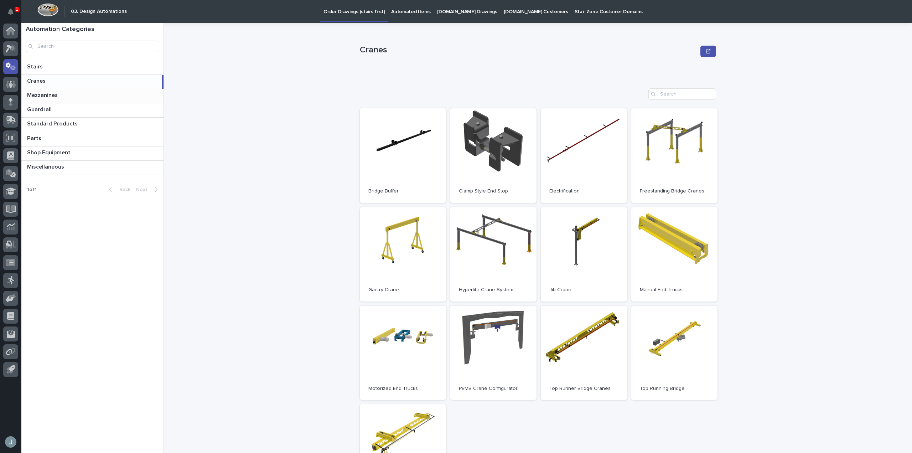
click at [67, 94] on p at bounding box center [94, 95] width 134 height 7
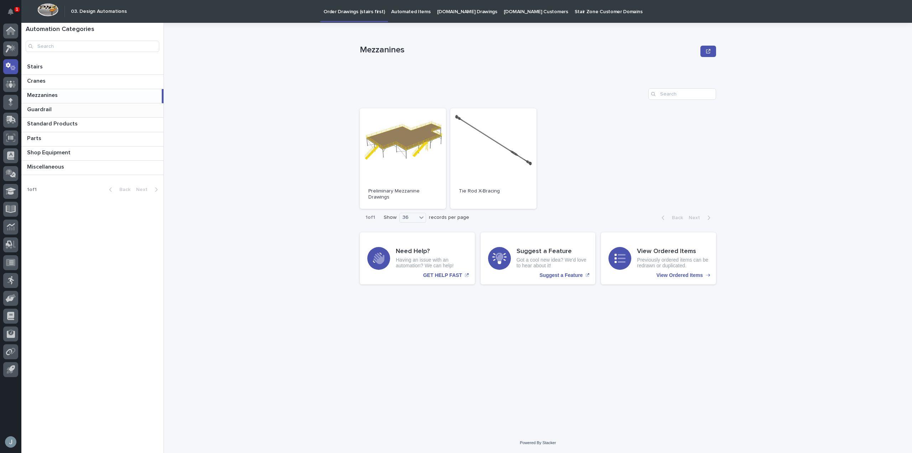
click at [65, 105] on div "Guardrail Guardrail" at bounding box center [92, 110] width 142 height 14
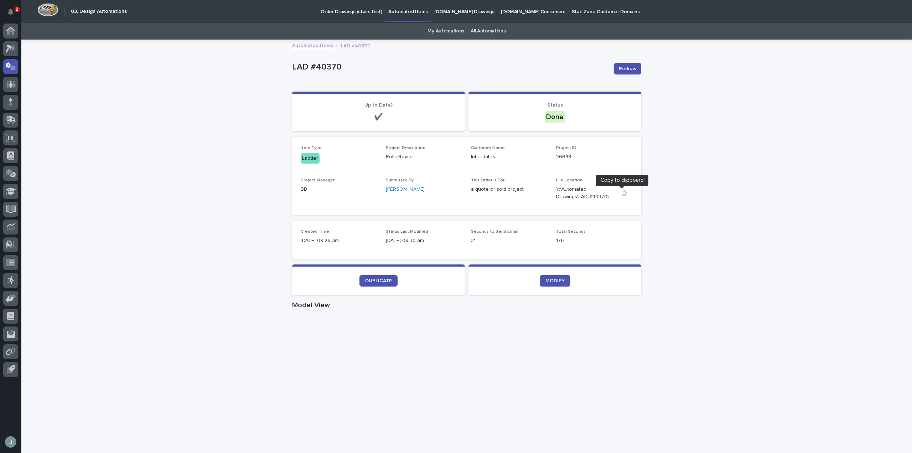
click at [626, 192] on button "button" at bounding box center [624, 193] width 17 height 6
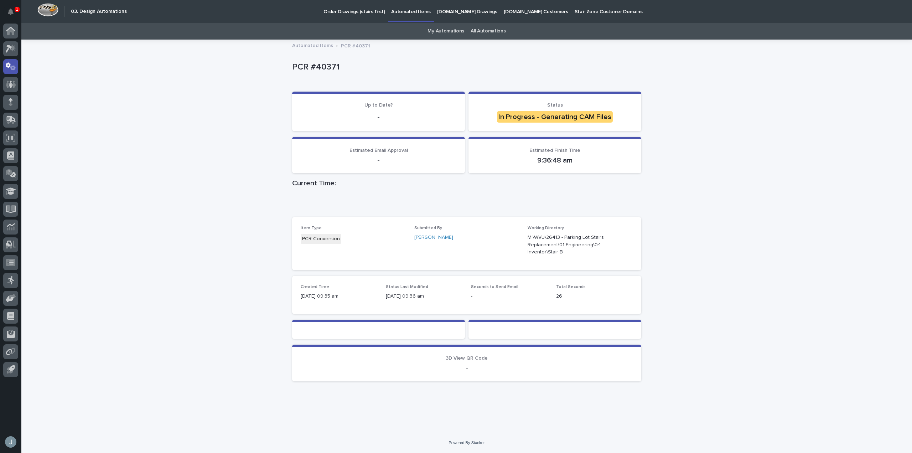
click at [762, 109] on div "Loading... Saving… Loading... Saving… PCR #40371 PCR #40371 Sorry, there was an…" at bounding box center [466, 236] width 891 height 392
